Goal: Transaction & Acquisition: Purchase product/service

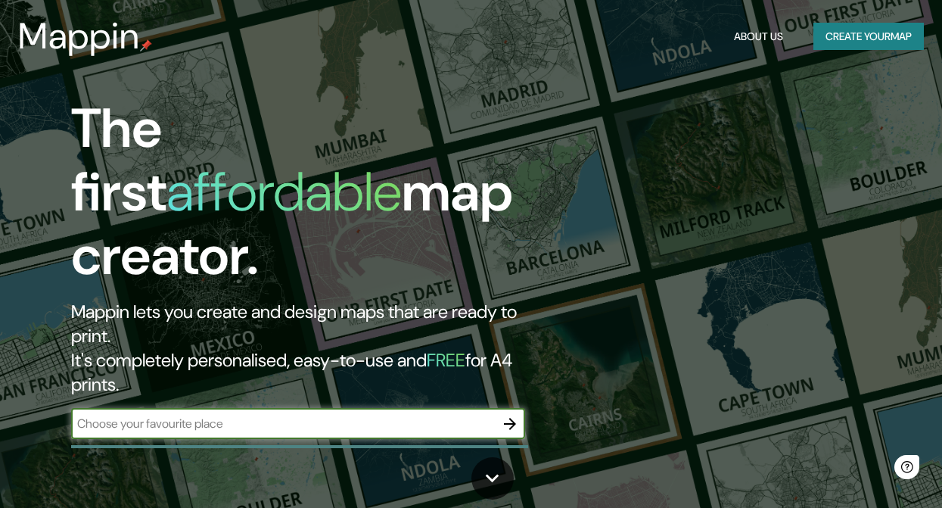
click at [843, 36] on button "Create your map" at bounding box center [869, 37] width 111 height 28
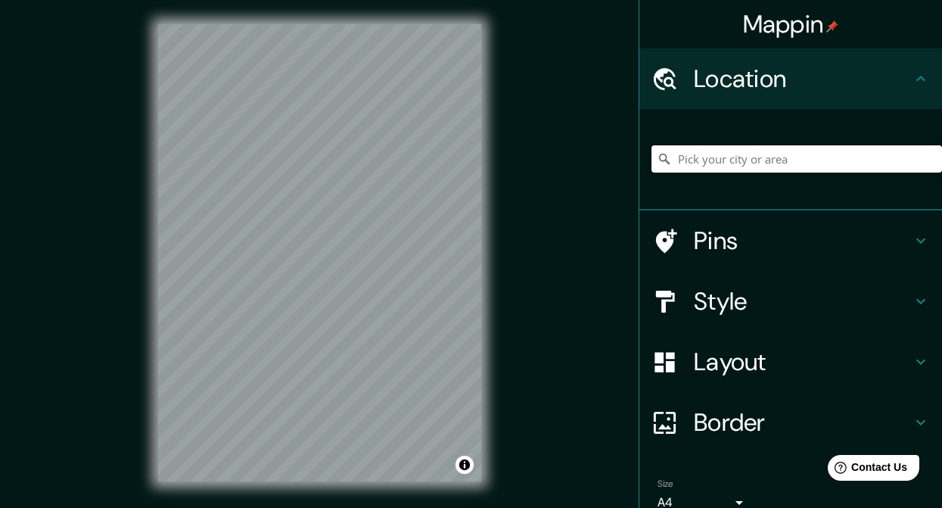
click at [744, 160] on input "Pick your city or area" at bounding box center [797, 158] width 291 height 27
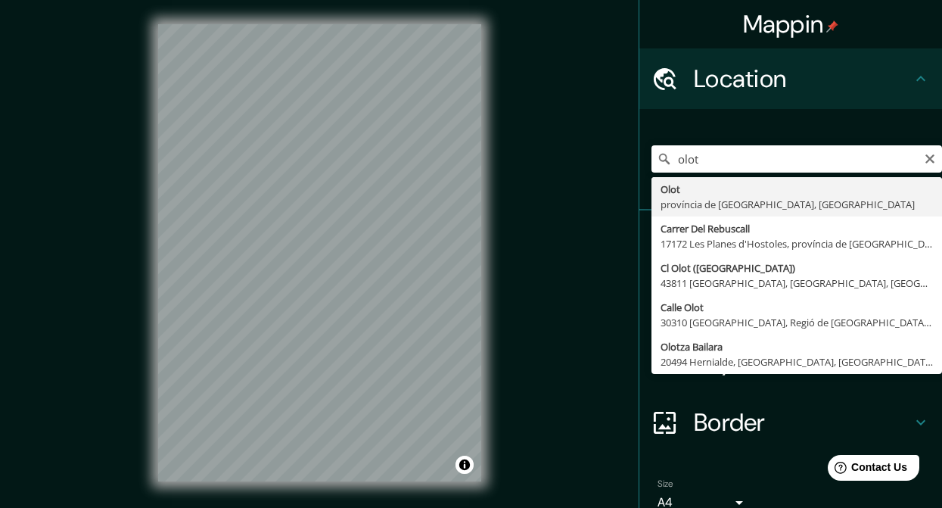
type input "[GEOGRAPHIC_DATA], [GEOGRAPHIC_DATA], [GEOGRAPHIC_DATA]"
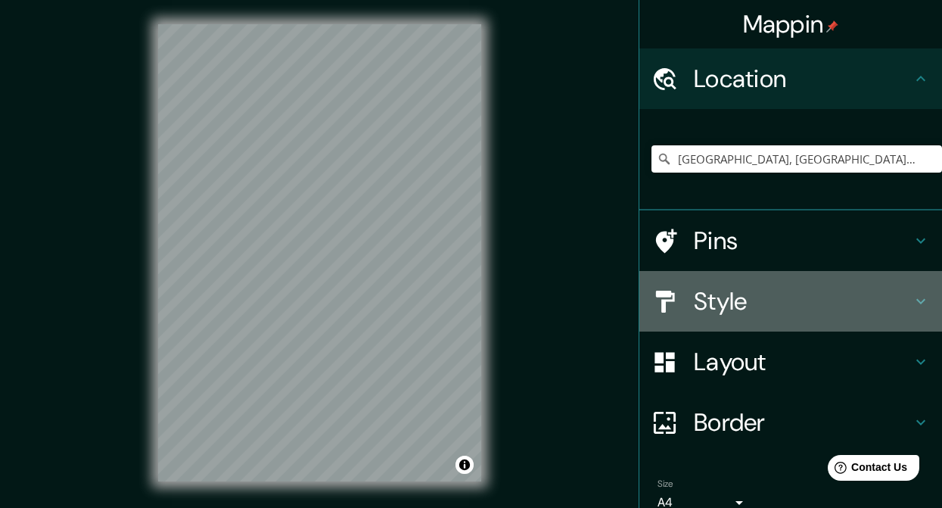
click at [912, 301] on icon at bounding box center [921, 301] width 18 height 18
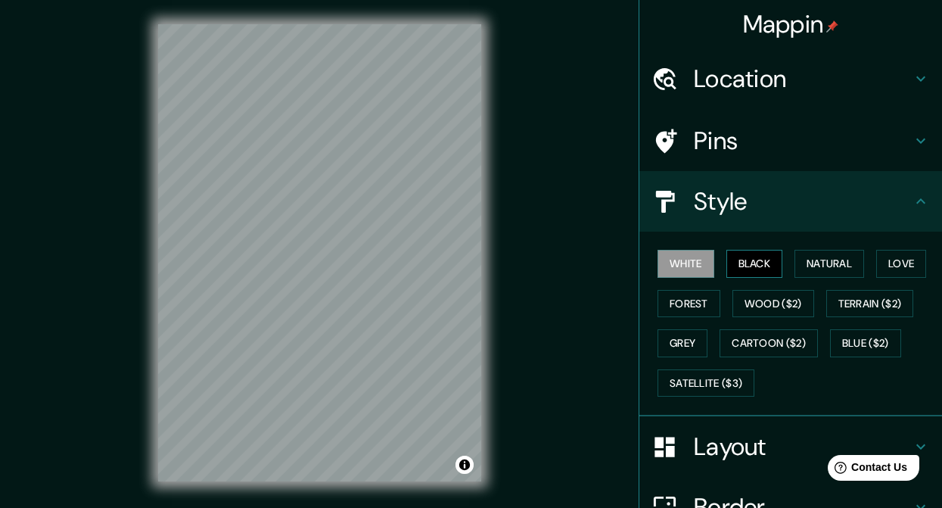
click at [727, 270] on button "Black" at bounding box center [755, 264] width 57 height 28
click at [820, 254] on button "Natural" at bounding box center [830, 264] width 70 height 28
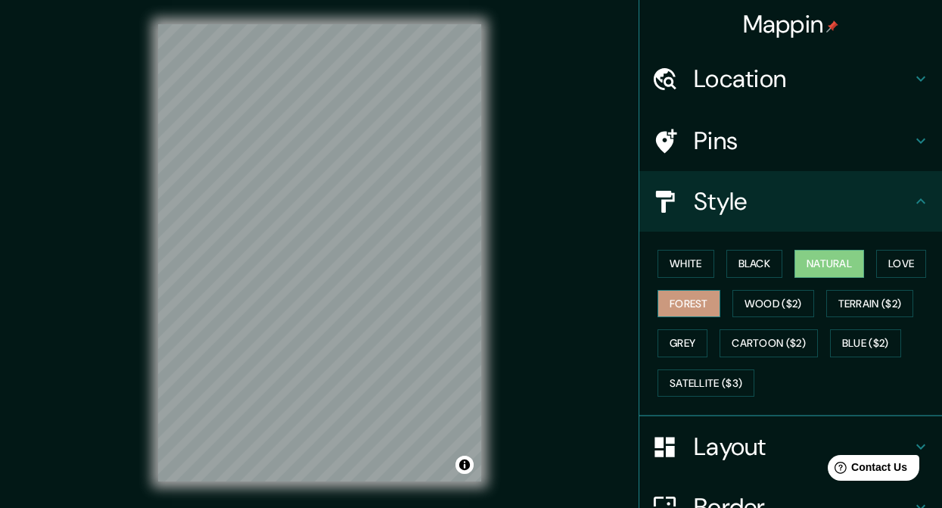
click at [658, 294] on button "Forest" at bounding box center [689, 304] width 63 height 28
click at [764, 298] on button "Wood ($2)" at bounding box center [774, 304] width 82 height 28
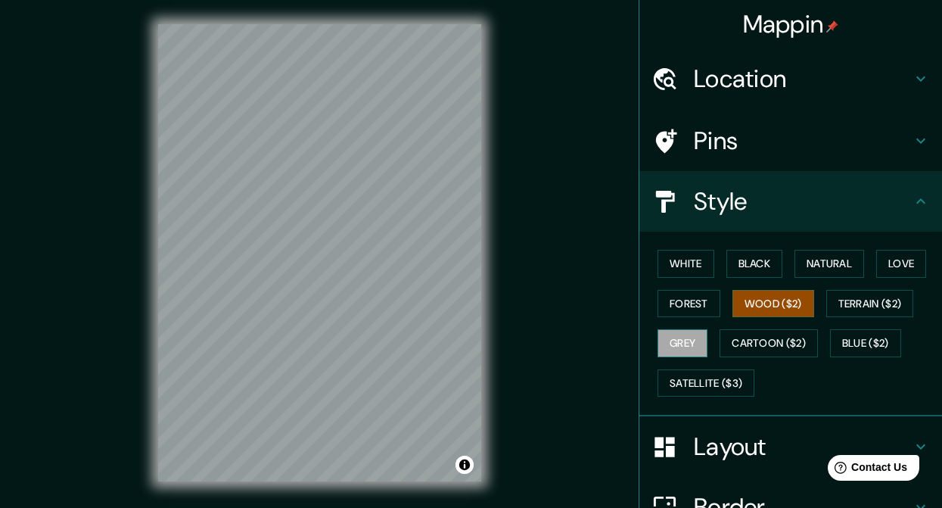
click at [695, 339] on button "Grey" at bounding box center [683, 343] width 50 height 28
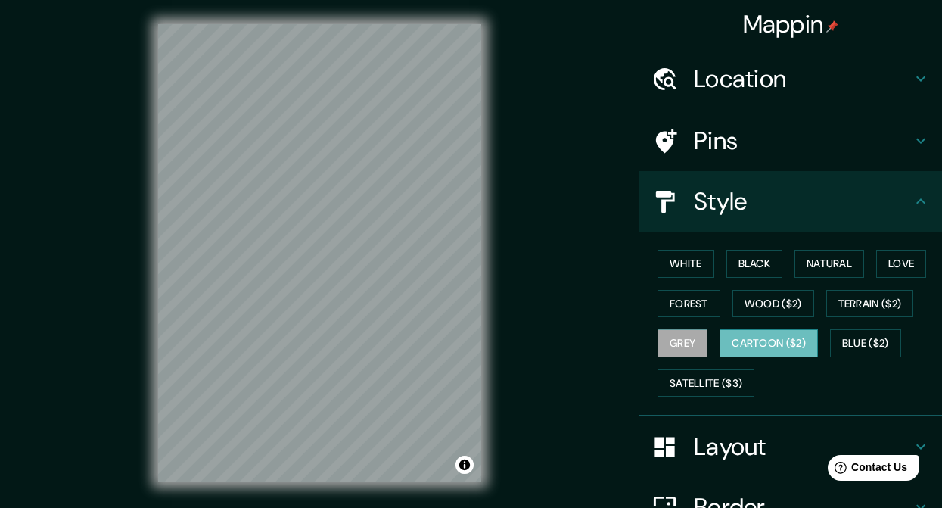
click at [761, 340] on button "Cartoon ($2)" at bounding box center [769, 343] width 98 height 28
click at [885, 339] on button "Blue ($2)" at bounding box center [865, 343] width 71 height 28
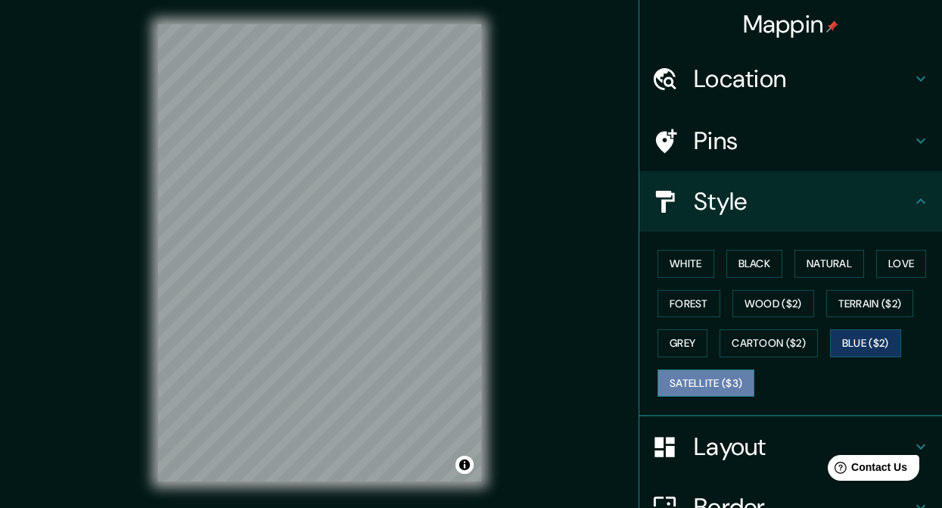
click at [707, 385] on button "Satellite ($3)" at bounding box center [706, 383] width 97 height 28
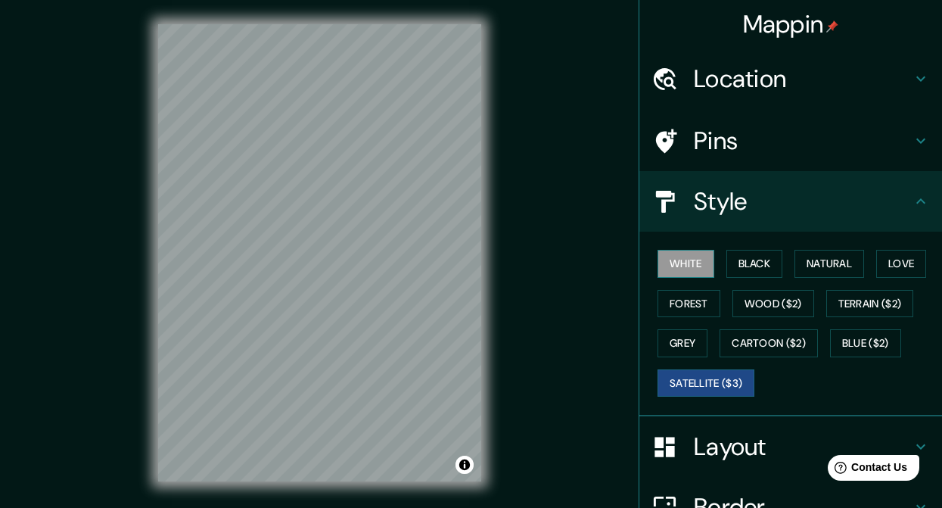
click at [662, 267] on button "White" at bounding box center [686, 264] width 57 height 28
click at [894, 266] on button "Love" at bounding box center [902, 264] width 50 height 28
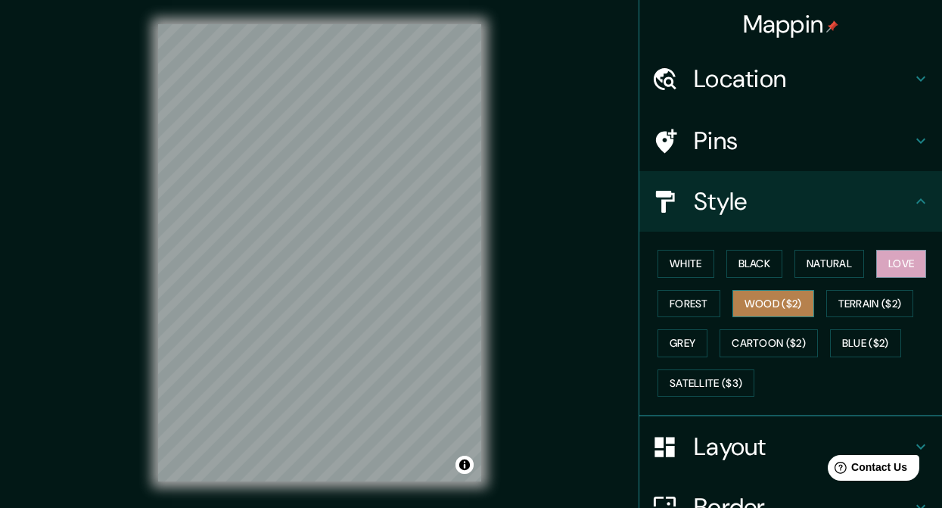
click at [783, 307] on button "Wood ($2)" at bounding box center [774, 304] width 82 height 28
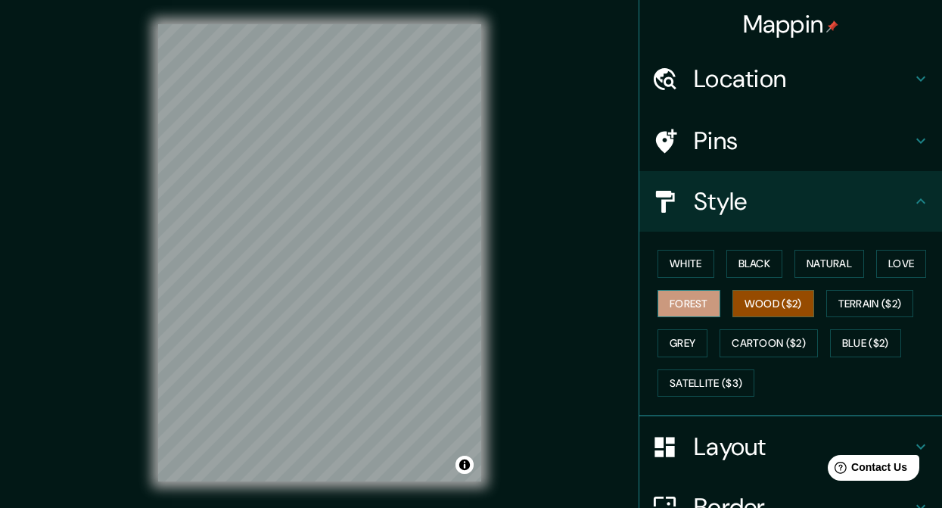
click at [671, 302] on button "Forest" at bounding box center [689, 304] width 63 height 28
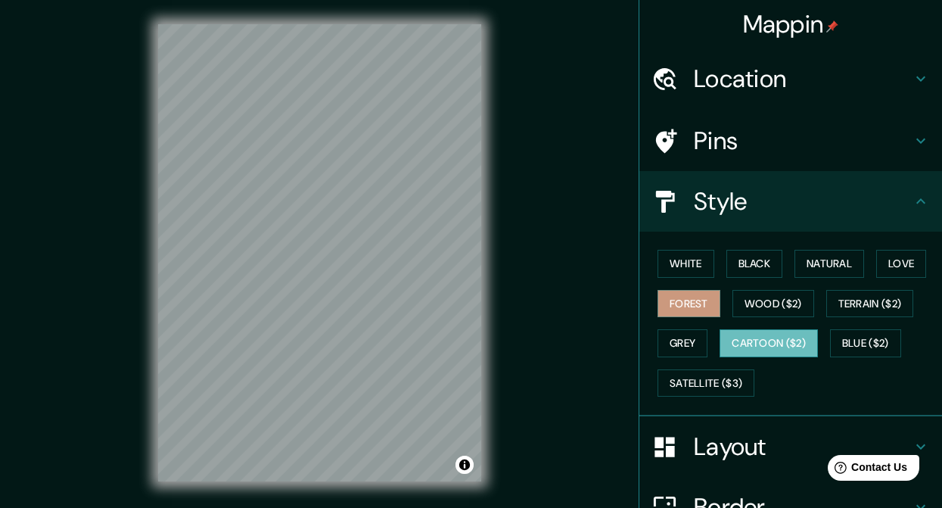
click at [723, 339] on button "Cartoon ($2)" at bounding box center [769, 343] width 98 height 28
click at [684, 346] on button "Grey" at bounding box center [683, 343] width 50 height 28
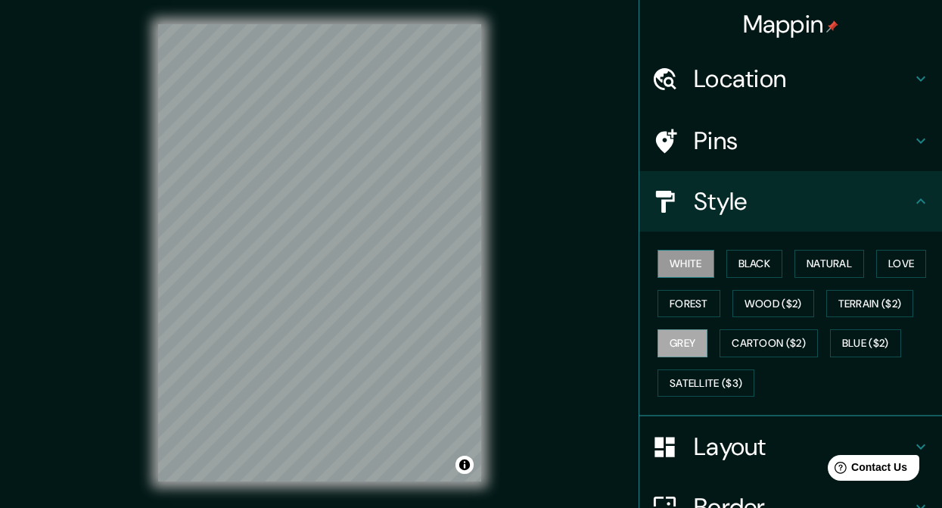
click at [677, 269] on button "White" at bounding box center [686, 264] width 57 height 28
click at [827, 260] on button "Natural" at bounding box center [830, 264] width 70 height 28
click at [696, 266] on button "White" at bounding box center [686, 264] width 57 height 28
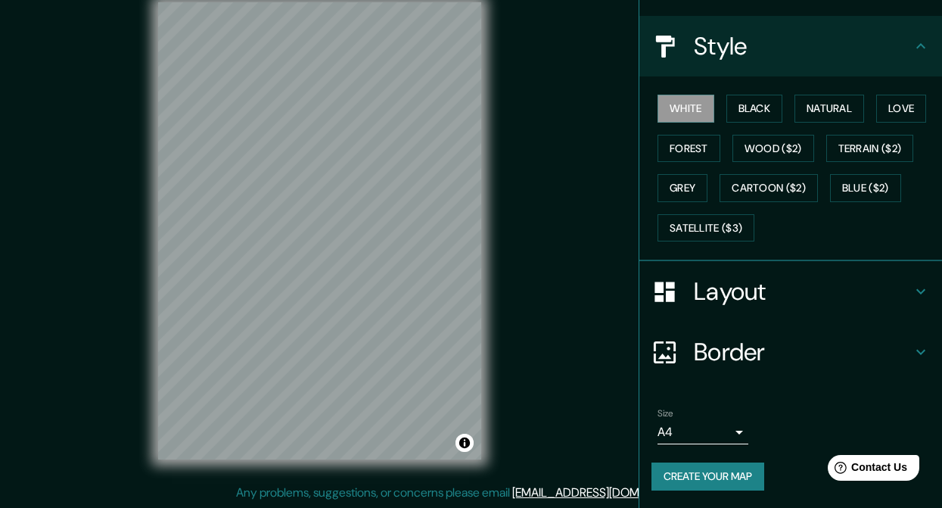
scroll to position [79, 0]
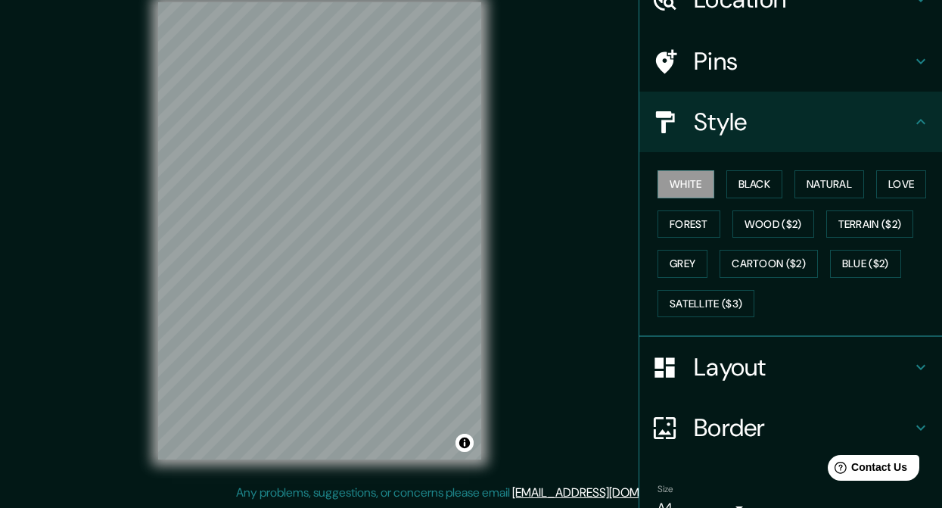
click at [914, 362] on icon at bounding box center [921, 367] width 18 height 18
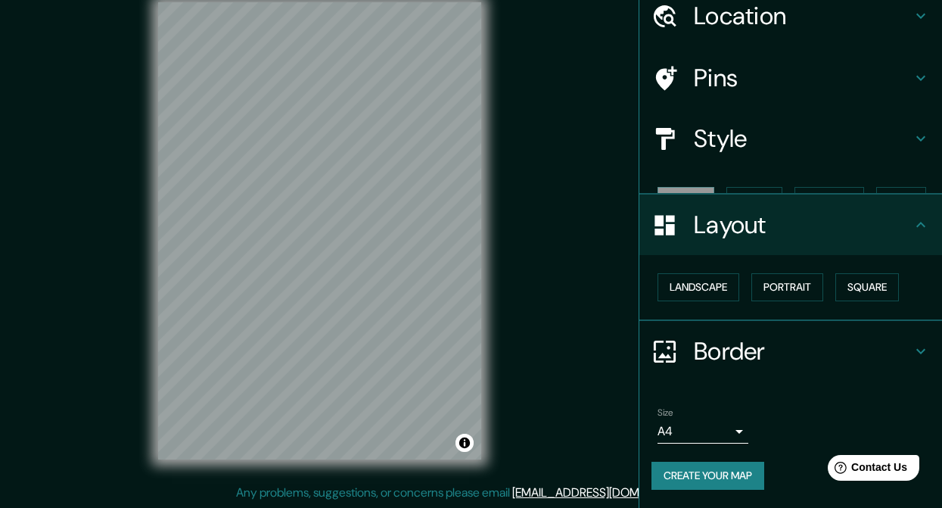
scroll to position [36, 0]
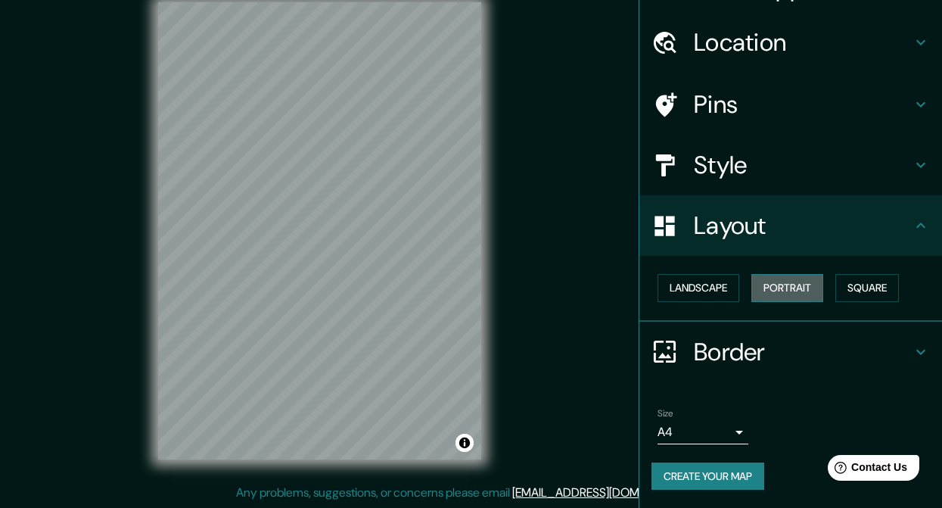
click at [789, 294] on button "Portrait" at bounding box center [788, 288] width 72 height 28
click at [680, 287] on button "Landscape" at bounding box center [699, 288] width 82 height 28
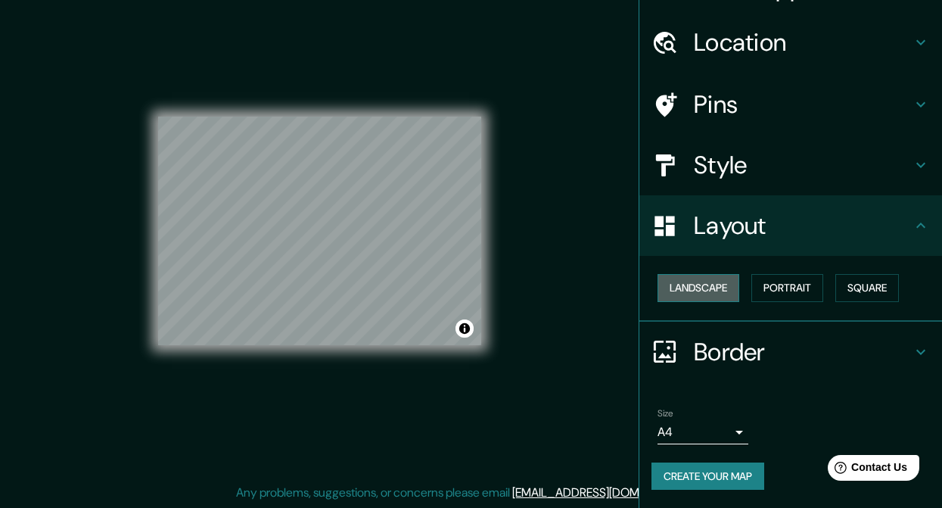
click at [724, 290] on button "Landscape" at bounding box center [699, 288] width 82 height 28
click at [859, 280] on button "Square" at bounding box center [868, 288] width 64 height 28
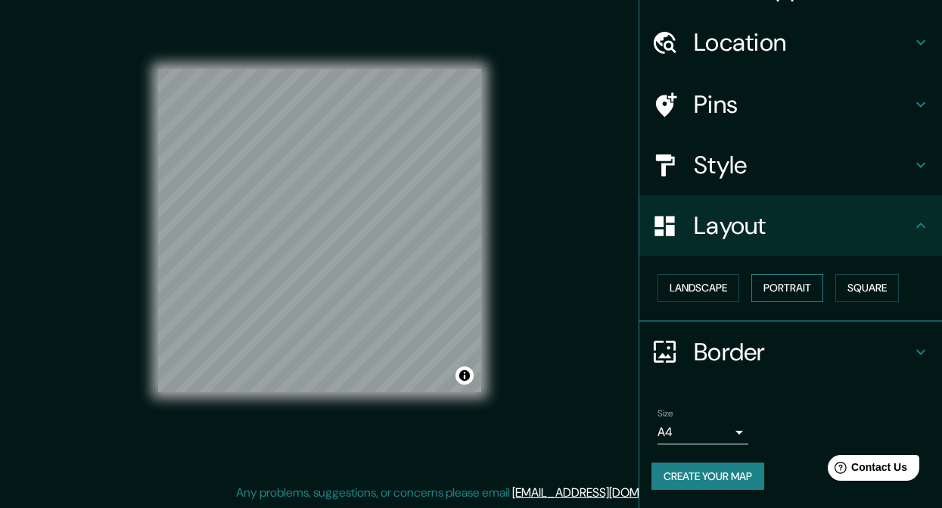
click at [791, 286] on button "Portrait" at bounding box center [788, 288] width 72 height 28
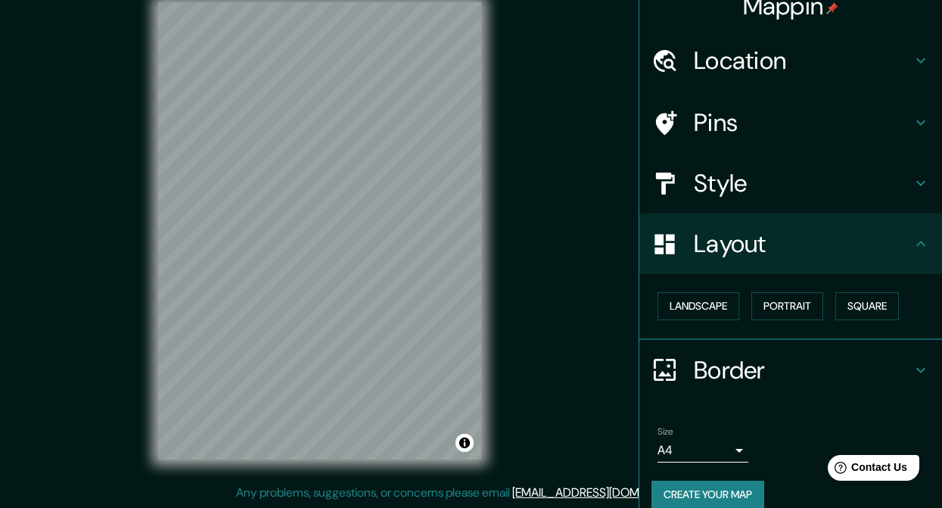
scroll to position [0, 0]
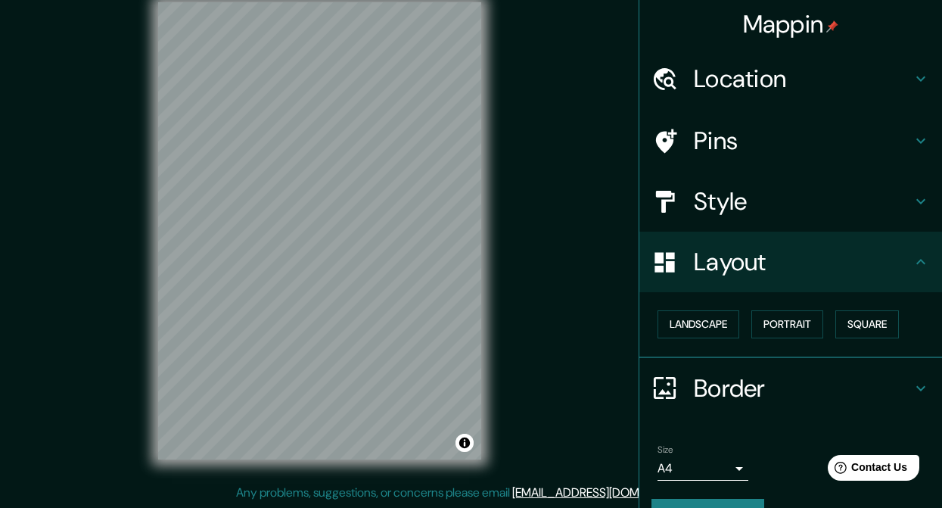
click at [898, 205] on h4 "Style" at bounding box center [803, 201] width 218 height 30
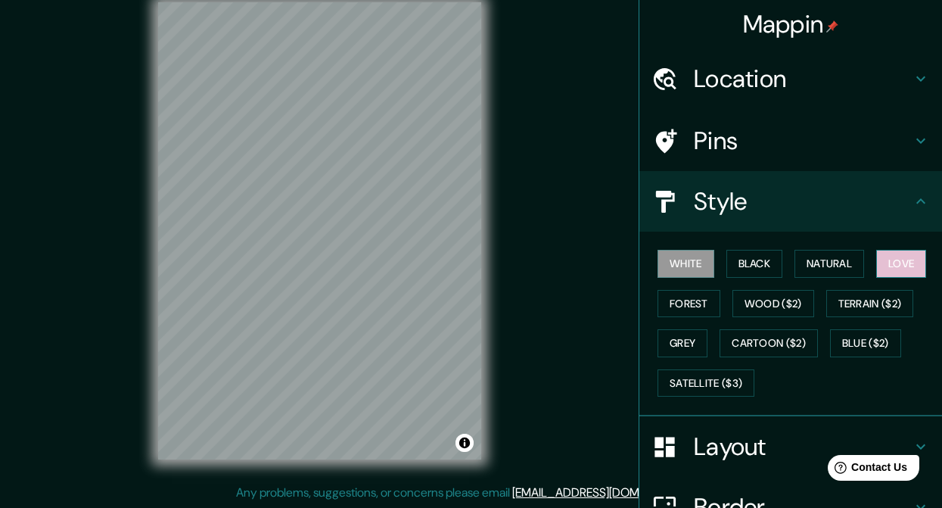
click at [891, 253] on button "Love" at bounding box center [902, 264] width 50 height 28
click at [668, 307] on button "Forest" at bounding box center [689, 304] width 63 height 28
click at [670, 251] on button "White" at bounding box center [686, 264] width 57 height 28
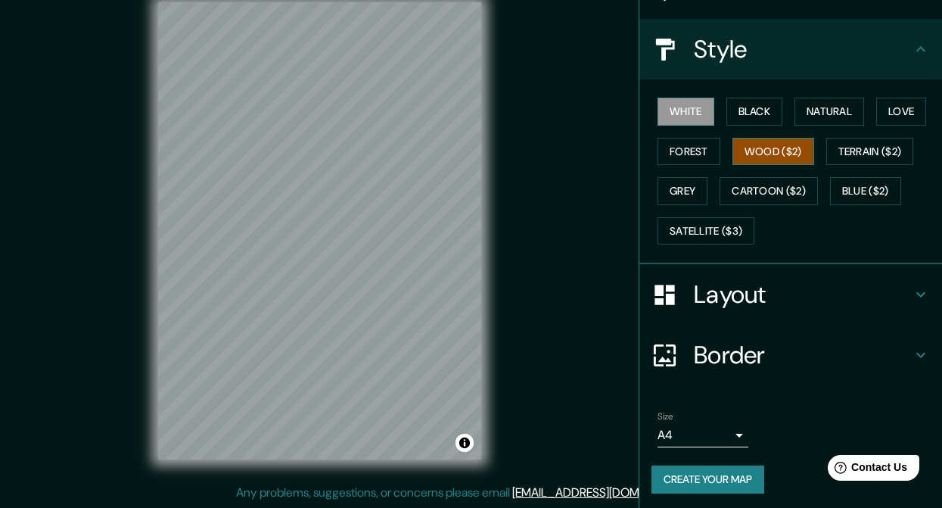
scroll to position [155, 0]
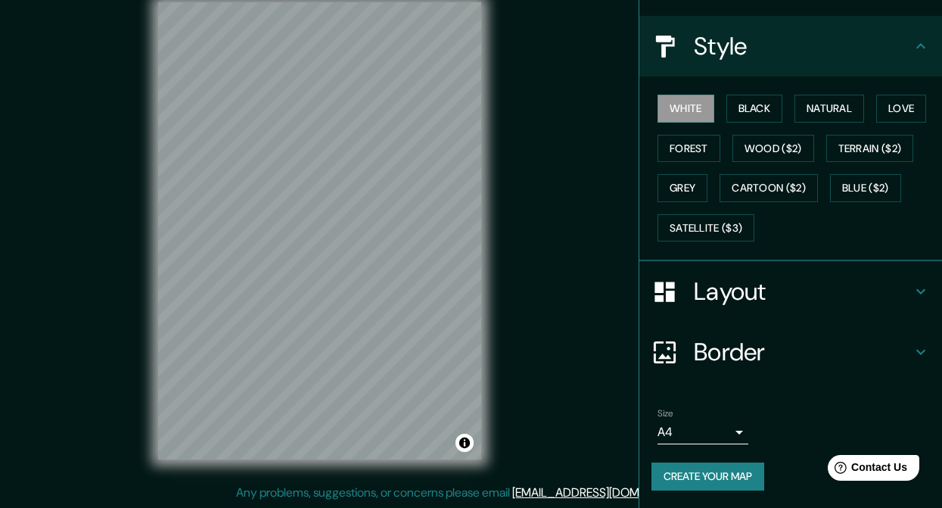
click at [730, 477] on button "Create your map" at bounding box center [708, 476] width 113 height 28
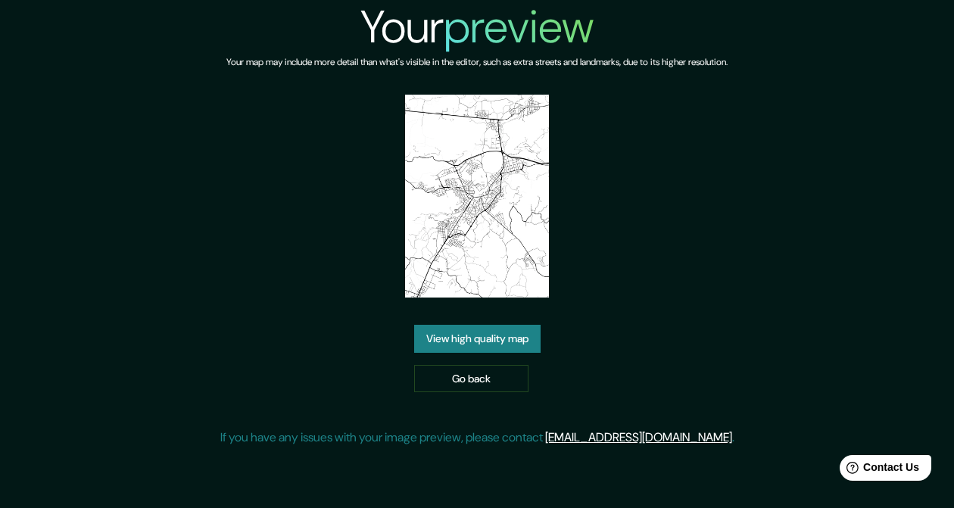
click at [475, 347] on link "View high quality map" at bounding box center [477, 339] width 126 height 28
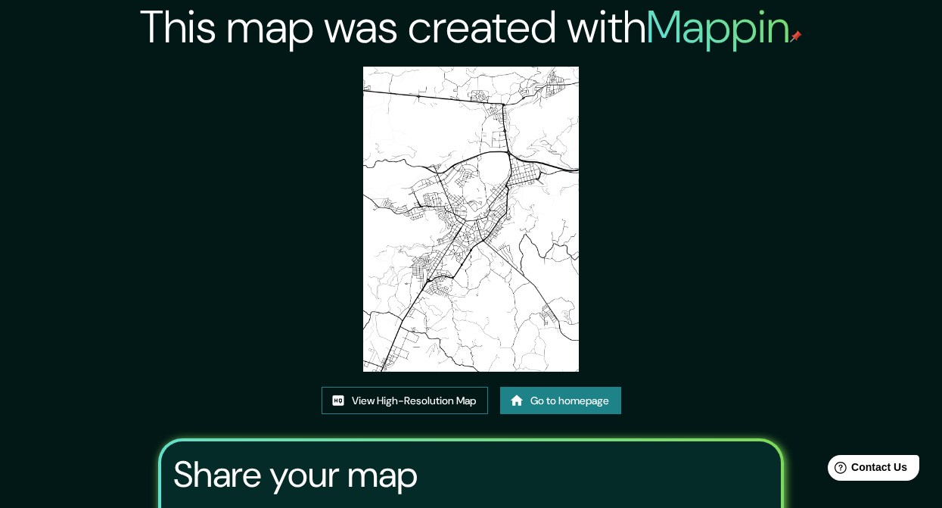
click at [434, 403] on link "View High-Resolution Map" at bounding box center [405, 401] width 167 height 28
